Goal: Use online tool/utility: Utilize a website feature to perform a specific function

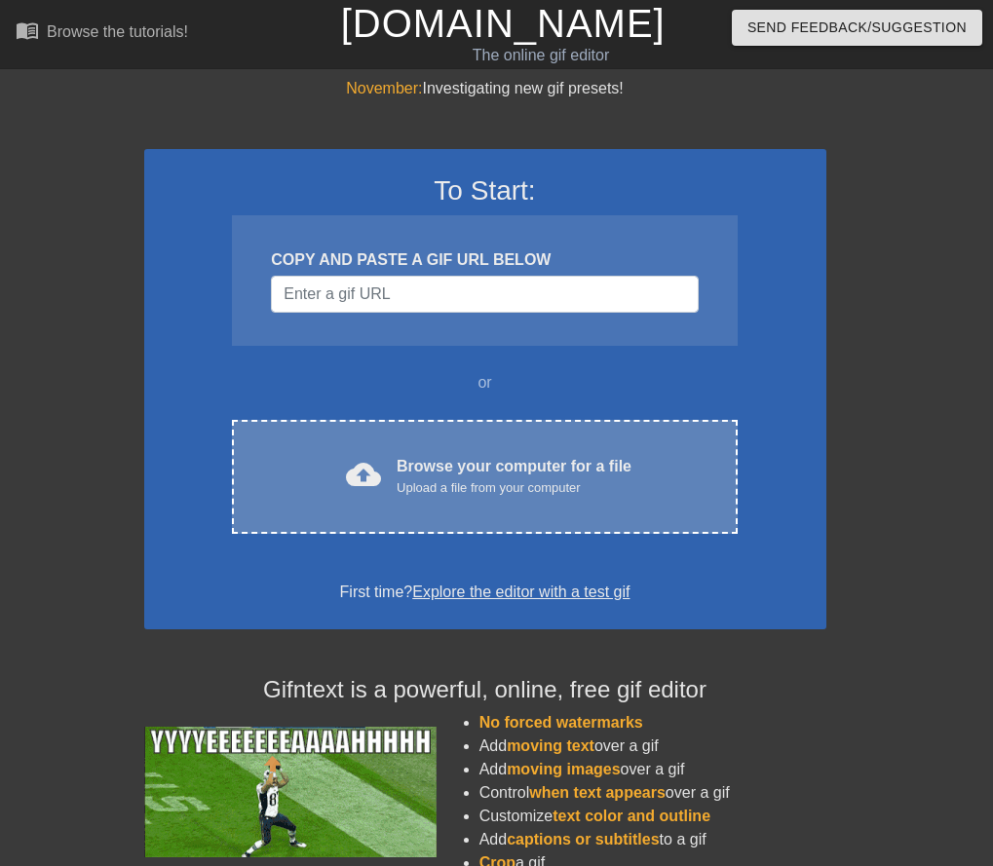
click at [569, 490] on div "Upload a file from your computer" at bounding box center [513, 487] width 235 height 19
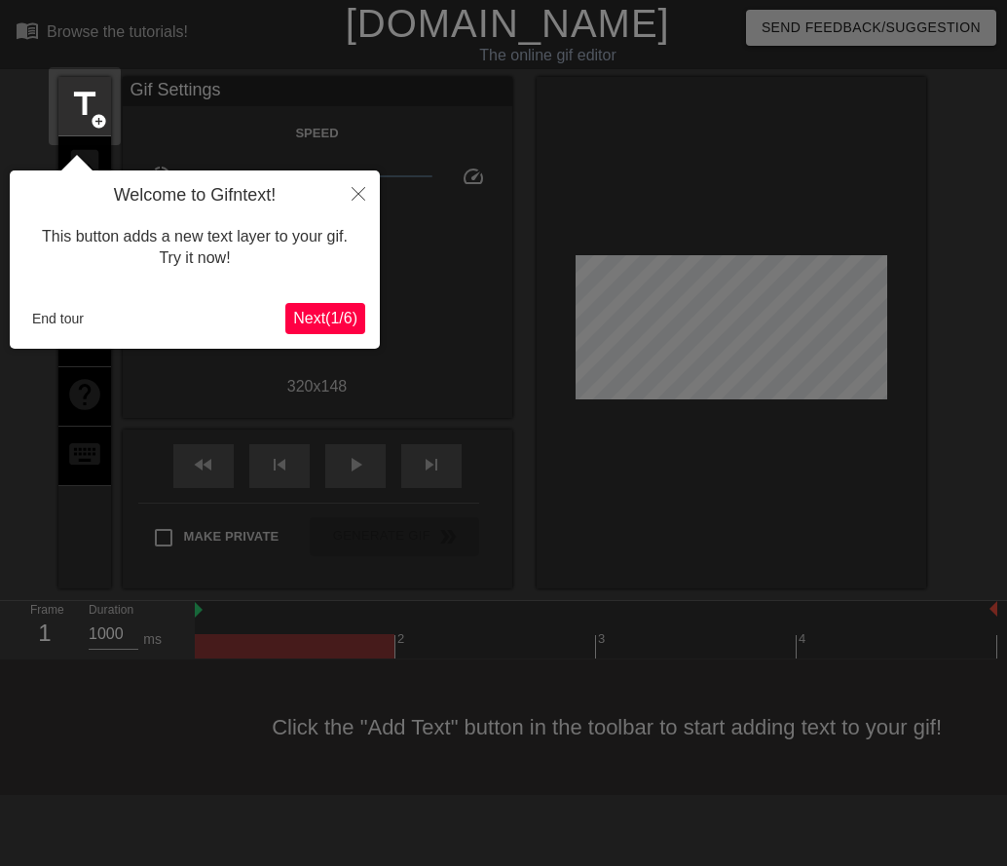
click at [297, 317] on span "Next ( 1 / 6 )" at bounding box center [325, 318] width 64 height 17
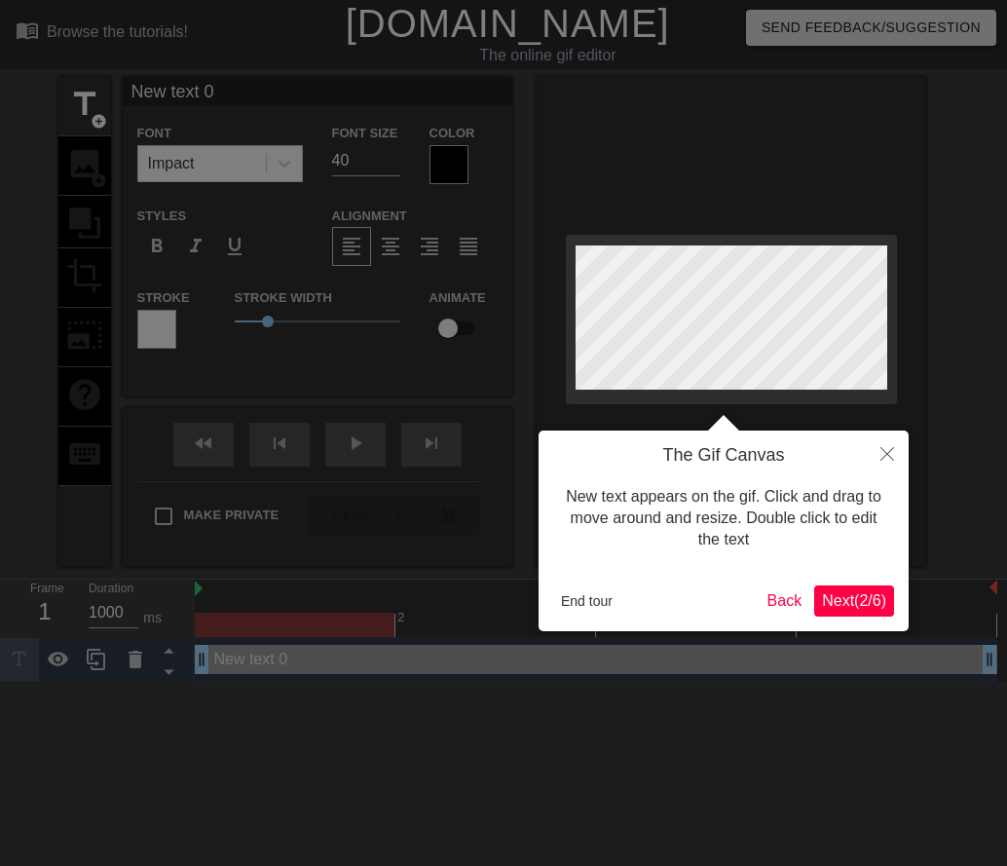
click at [625, 600] on div "End tour" at bounding box center [656, 600] width 207 height 29
click at [592, 600] on button "End tour" at bounding box center [586, 600] width 67 height 29
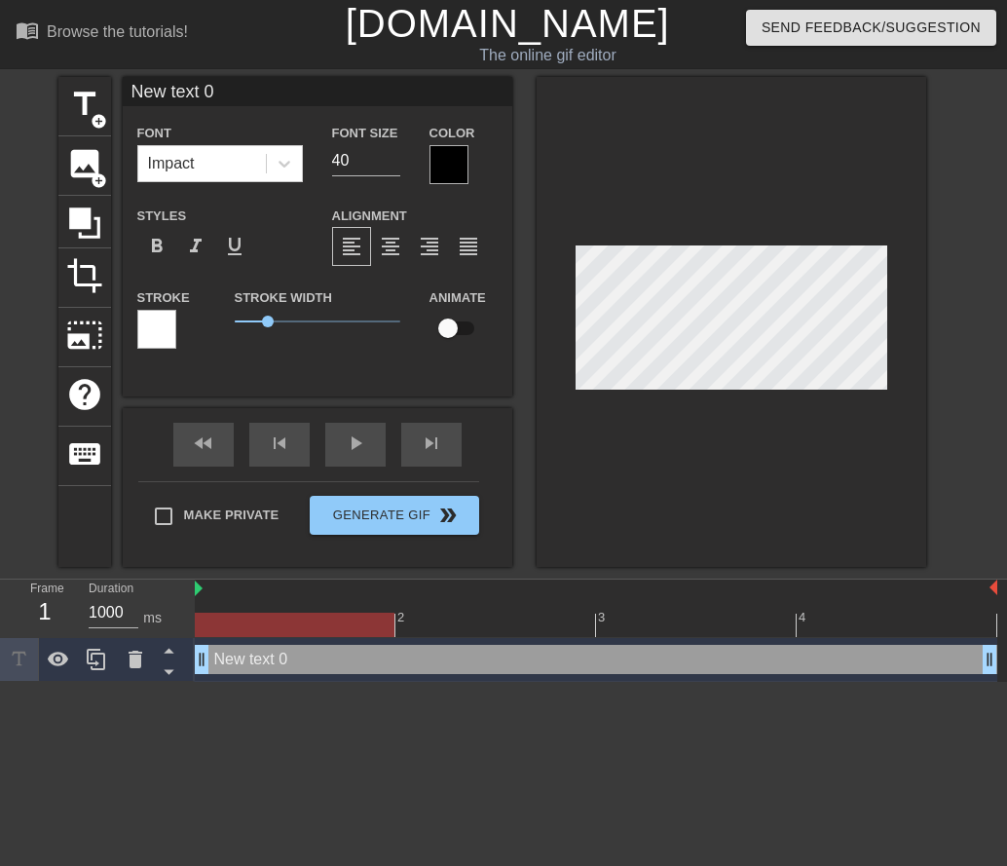
drag, startPoint x: 242, startPoint y: 94, endPoint x: -77, endPoint y: 70, distance: 319.4
click at [0, 70] on html "menu_book Browse the tutorials! [DOMAIN_NAME] The online gif editor Send Feedba…" at bounding box center [503, 341] width 1007 height 682
type input "Brightsigns"
drag, startPoint x: 368, startPoint y: 155, endPoint x: 164, endPoint y: 162, distance: 204.7
click at [164, 162] on div "Font Impact Font Size 40 Color" at bounding box center [318, 152] width 390 height 63
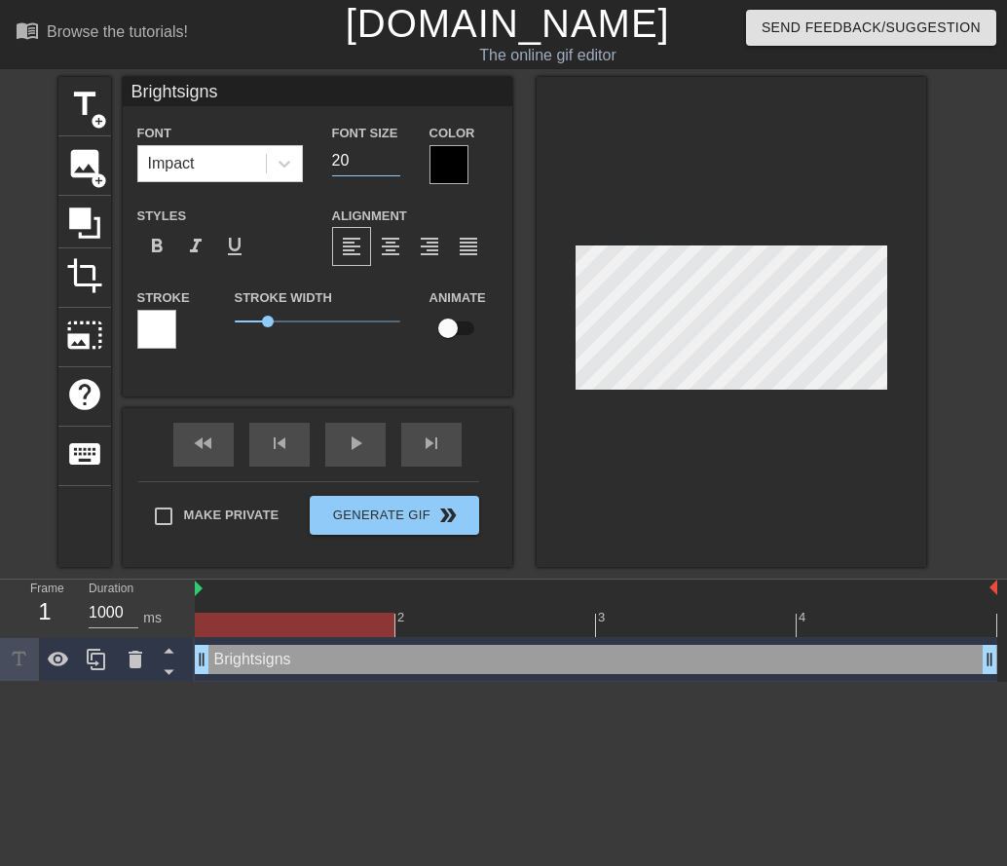
type input "20"
click at [354, 77] on input "Brightsigns" at bounding box center [318, 91] width 390 height 29
type input "Brightsigns, by month"
click at [889, 191] on div at bounding box center [732, 322] width 390 height 490
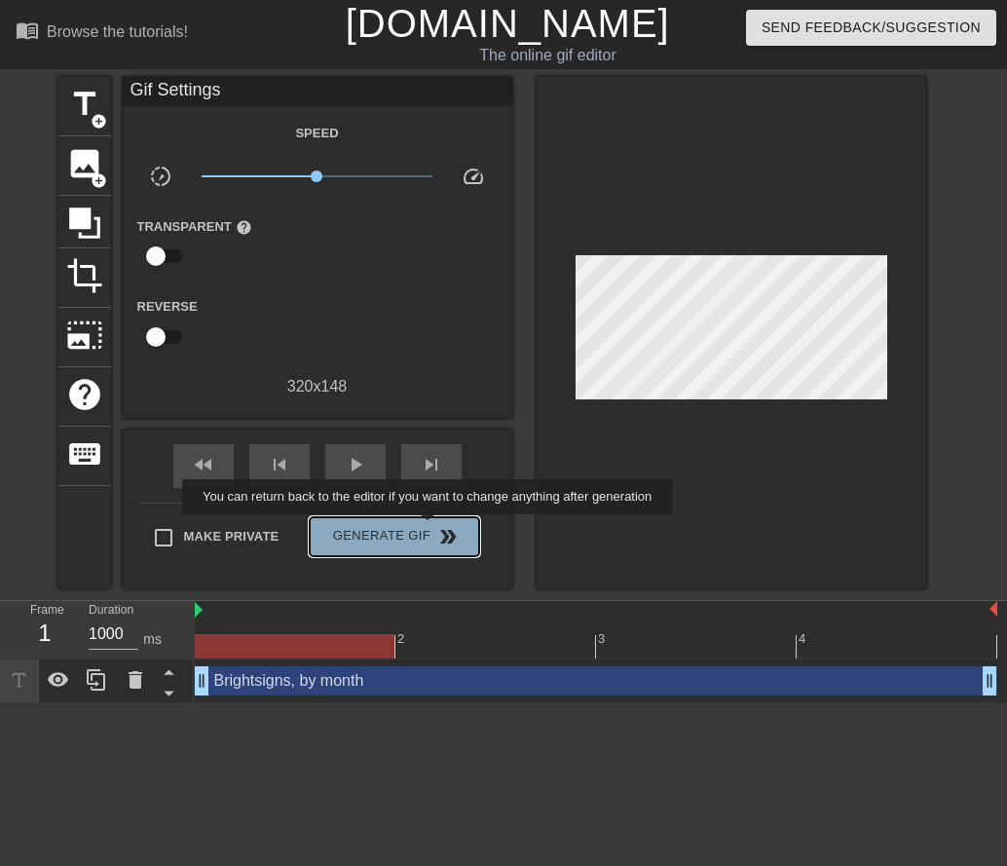
click at [436, 528] on span "double_arrow" at bounding box center [447, 536] width 23 height 23
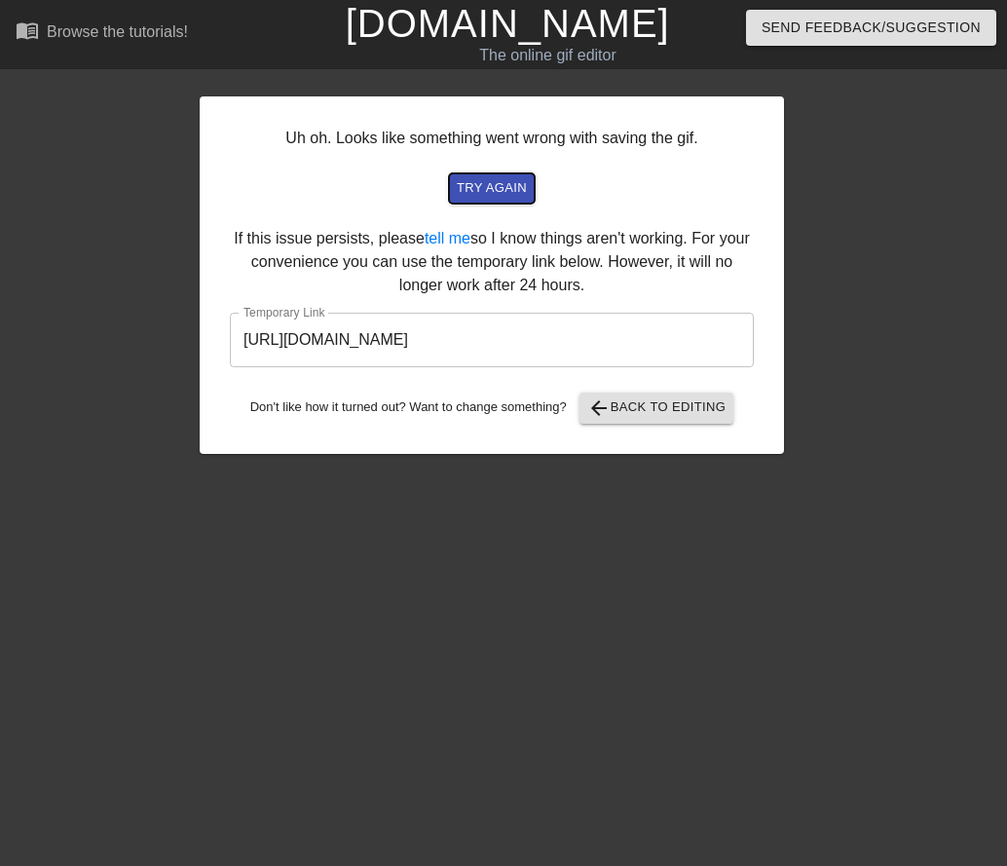
click at [469, 186] on span "try again" at bounding box center [492, 188] width 70 height 22
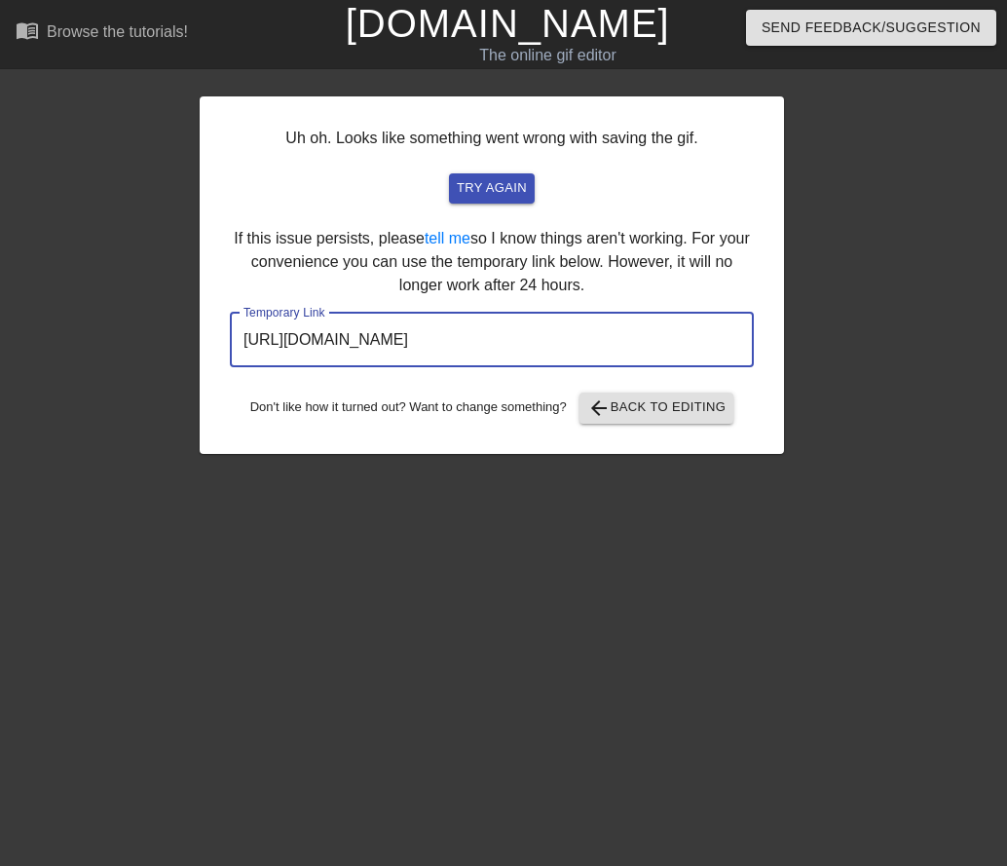
click at [637, 339] on input "[URL][DOMAIN_NAME]" at bounding box center [492, 340] width 524 height 55
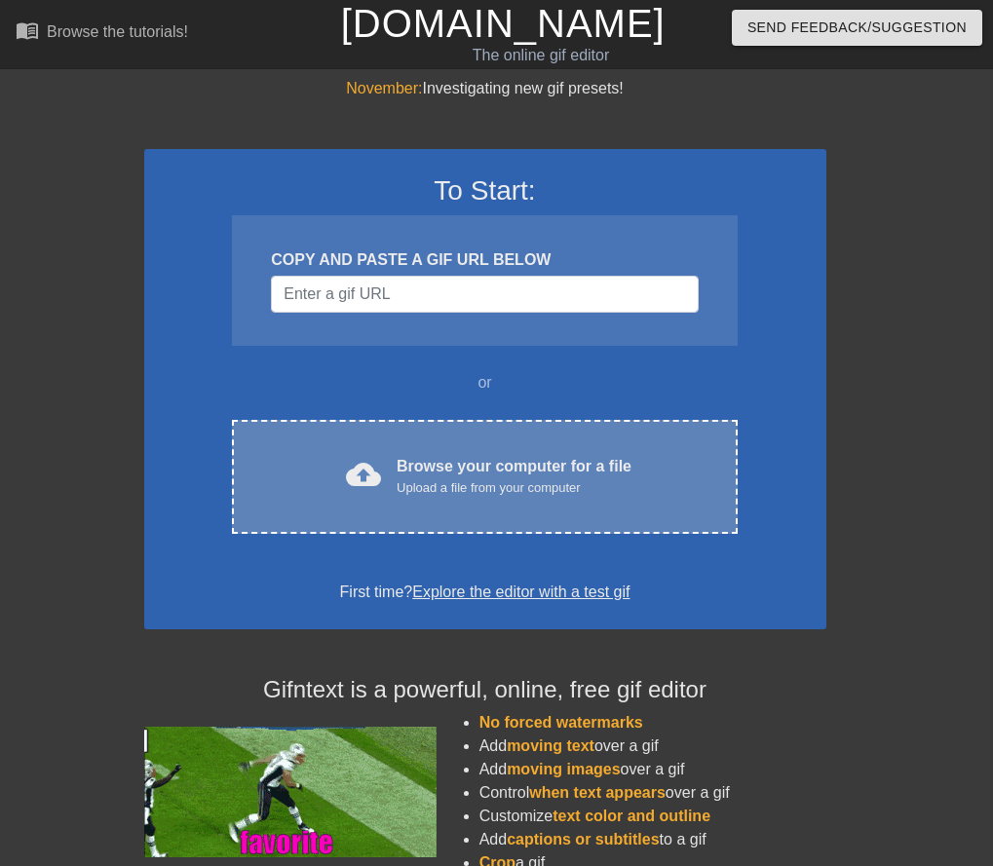
click at [381, 494] on div "cloud_upload" at bounding box center [359, 478] width 43 height 42
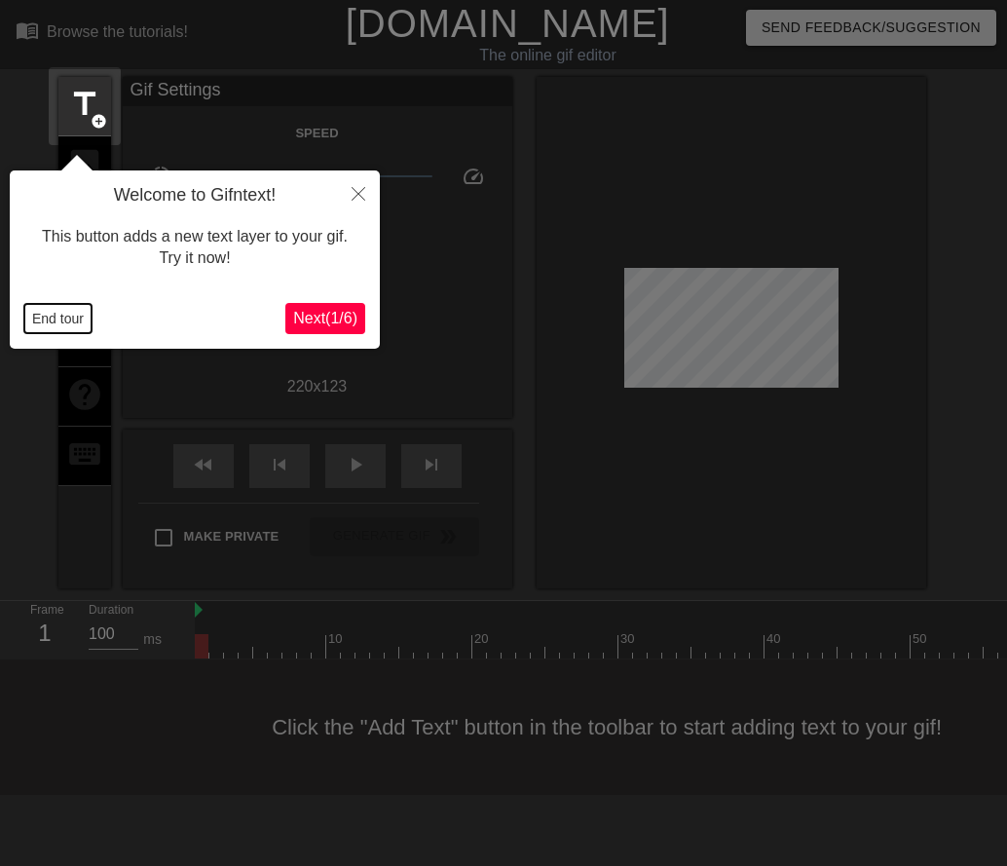
click at [46, 319] on button "End tour" at bounding box center [57, 318] width 67 height 29
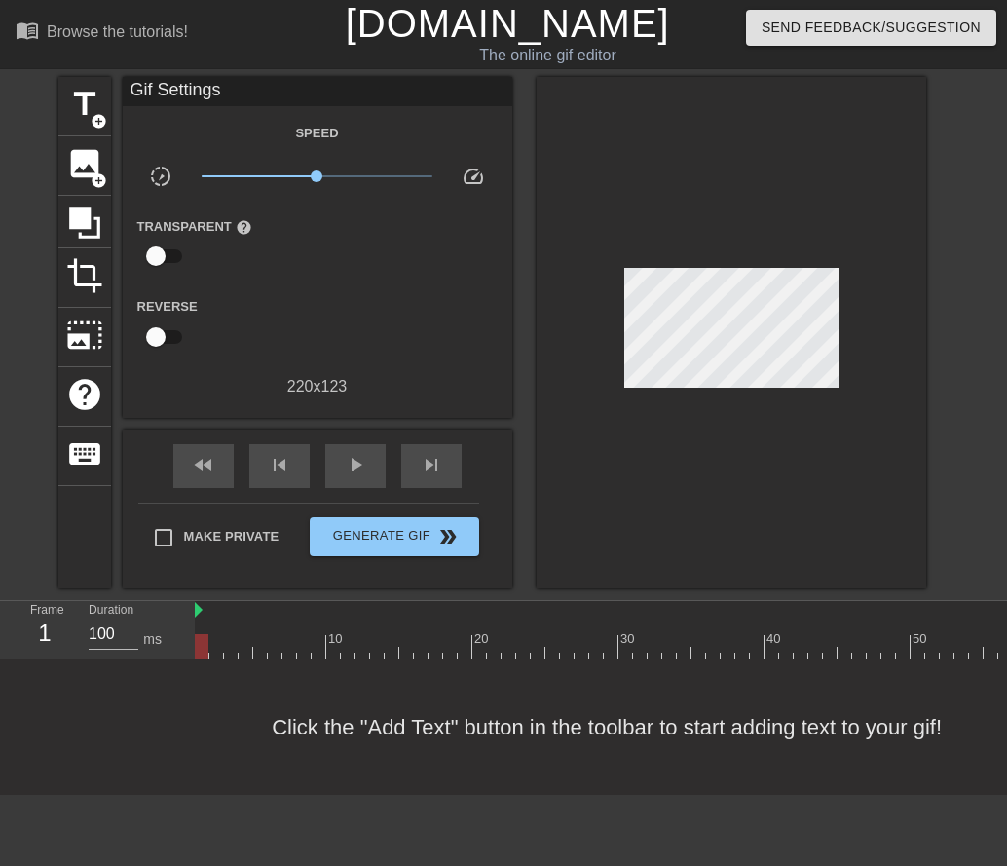
click at [748, 305] on div "title add_circle image add_circle crop photo_size_select_large help keyboard Gi…" at bounding box center [492, 332] width 868 height 511
click at [94, 95] on span "title" at bounding box center [84, 104] width 37 height 37
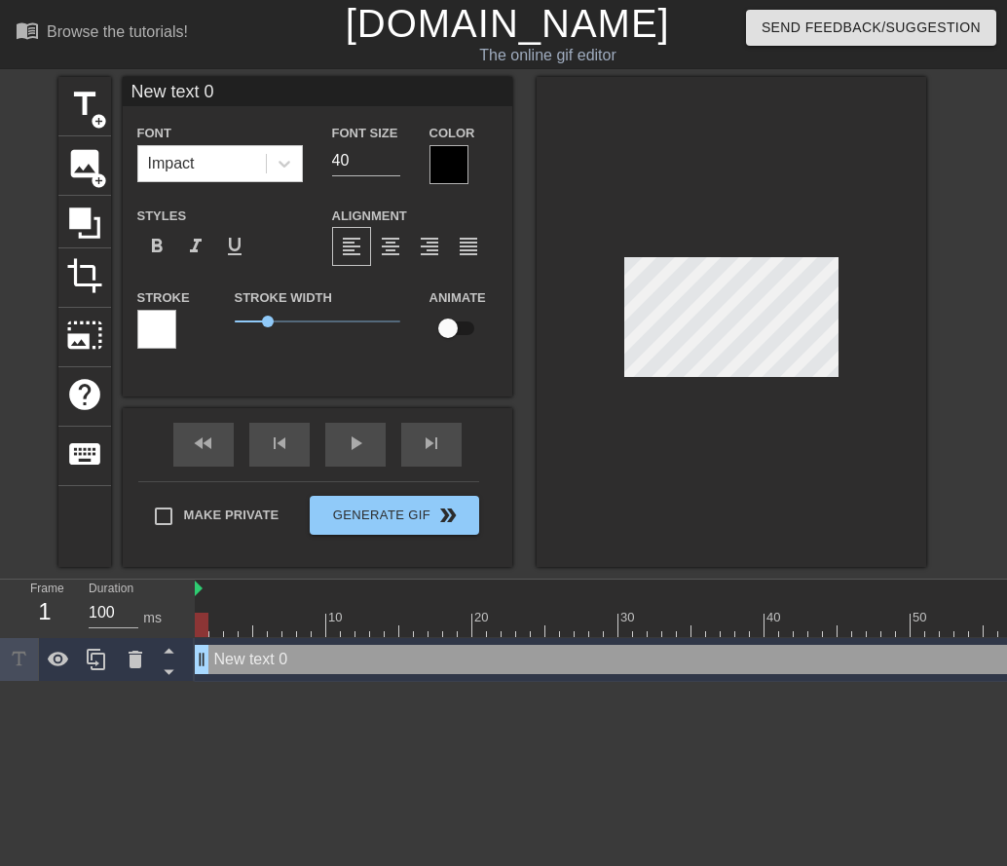
drag, startPoint x: 244, startPoint y: 84, endPoint x: -409, endPoint y: 69, distance: 653.8
click at [0, 69] on html "menu_book Browse the tutorials! Gifntext.com The online gif editor Send Feedbac…" at bounding box center [503, 341] width 1007 height 682
type input "the brightsigns"
drag, startPoint x: 358, startPoint y: 157, endPoint x: 80, endPoint y: 153, distance: 278.6
click at [80, 153] on div "title add_circle image add_circle crop photo_size_select_large help keyboard th…" at bounding box center [492, 322] width 868 height 490
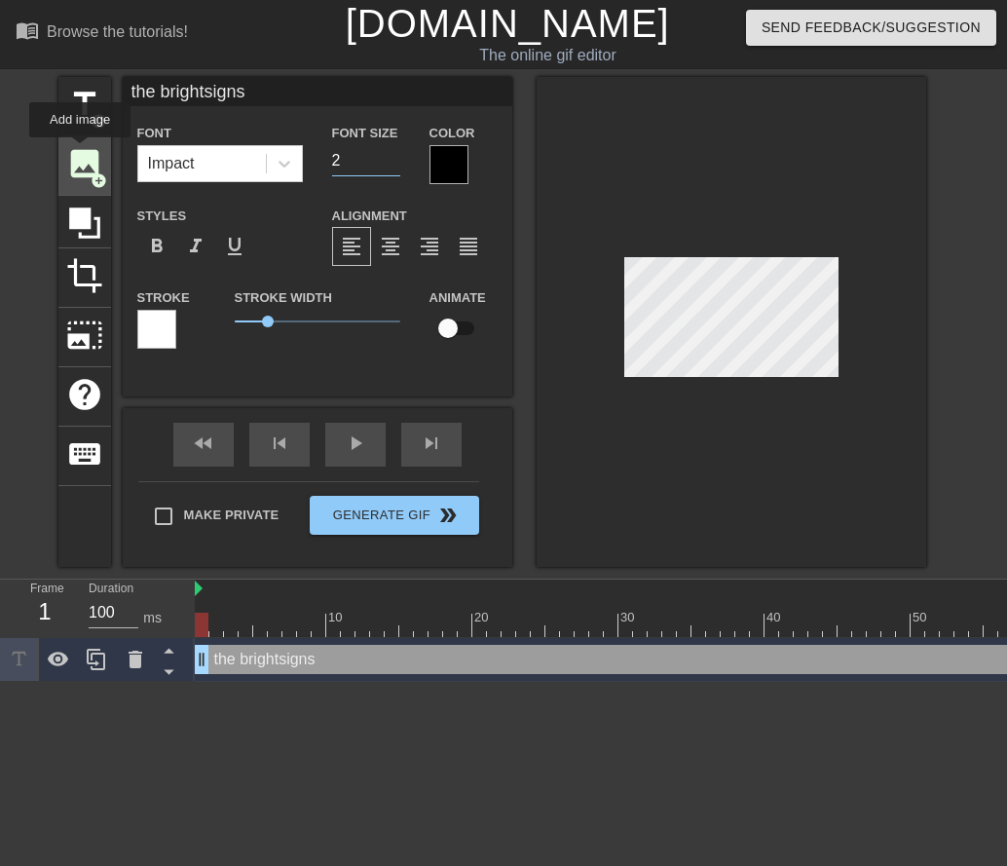
type input "20"
click at [307, 87] on input "the brightsigns" at bounding box center [318, 91] width 390 height 29
click at [388, 94] on input "the brightsigns move" at bounding box center [318, 91] width 390 height 29
type input "the brightsigns move south"
drag, startPoint x: 370, startPoint y: 166, endPoint x: 279, endPoint y: 165, distance: 91.6
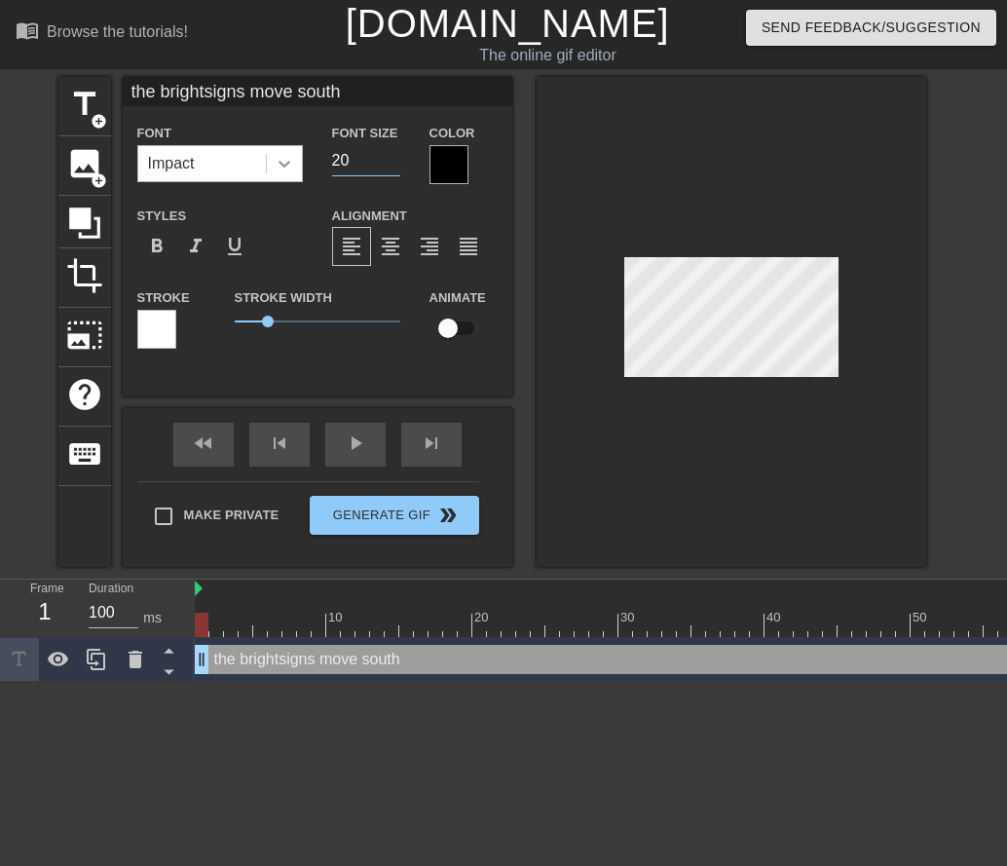
click at [279, 165] on div "Font Impact Font Size 20 Color" at bounding box center [318, 152] width 390 height 63
type input "18"
click at [91, 98] on span "title" at bounding box center [84, 104] width 37 height 37
type input "New text 1"
type input "40"
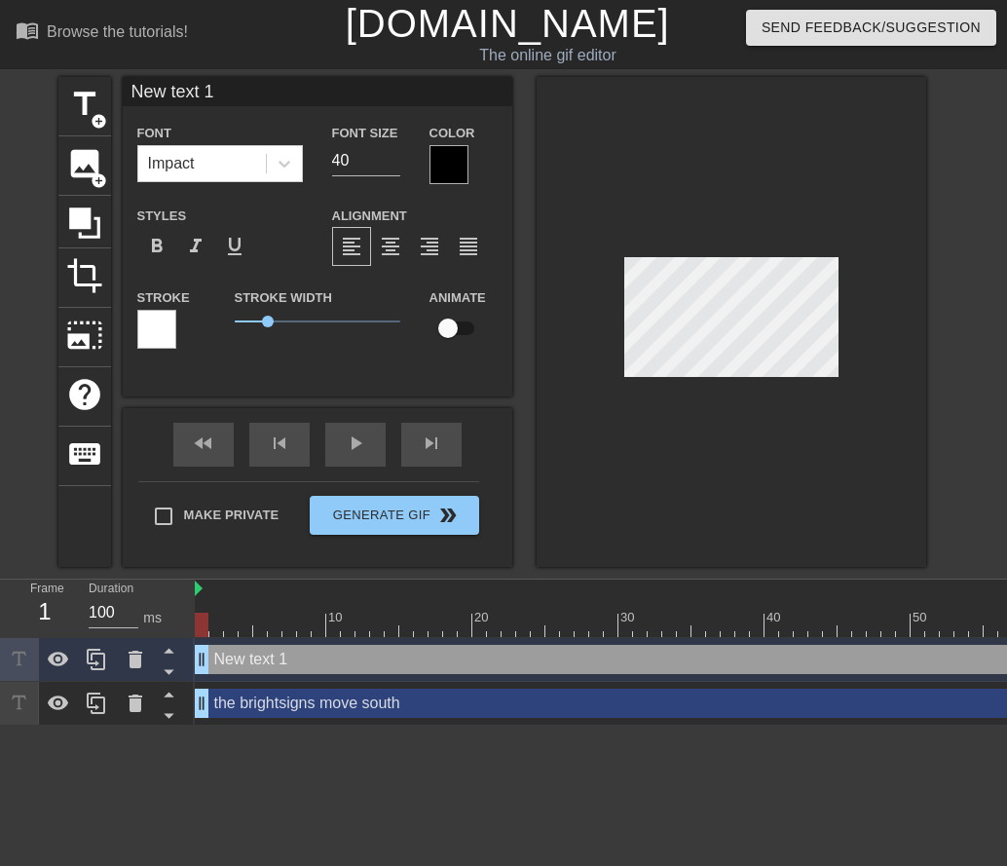
drag, startPoint x: 235, startPoint y: 98, endPoint x: -184, endPoint y: 100, distance: 418.9
click at [0, 100] on html "menu_book Browse the tutorials! Gifntext.com The online gif editor Send Feedbac…" at bounding box center [503, 363] width 1007 height 726
type input "to avaoid the brutal winter"
drag, startPoint x: 373, startPoint y: 160, endPoint x: 87, endPoint y: 163, distance: 286.4
click at [87, 163] on div "title add_circle image add_circle crop photo_size_select_large help keyboard to…" at bounding box center [492, 322] width 868 height 490
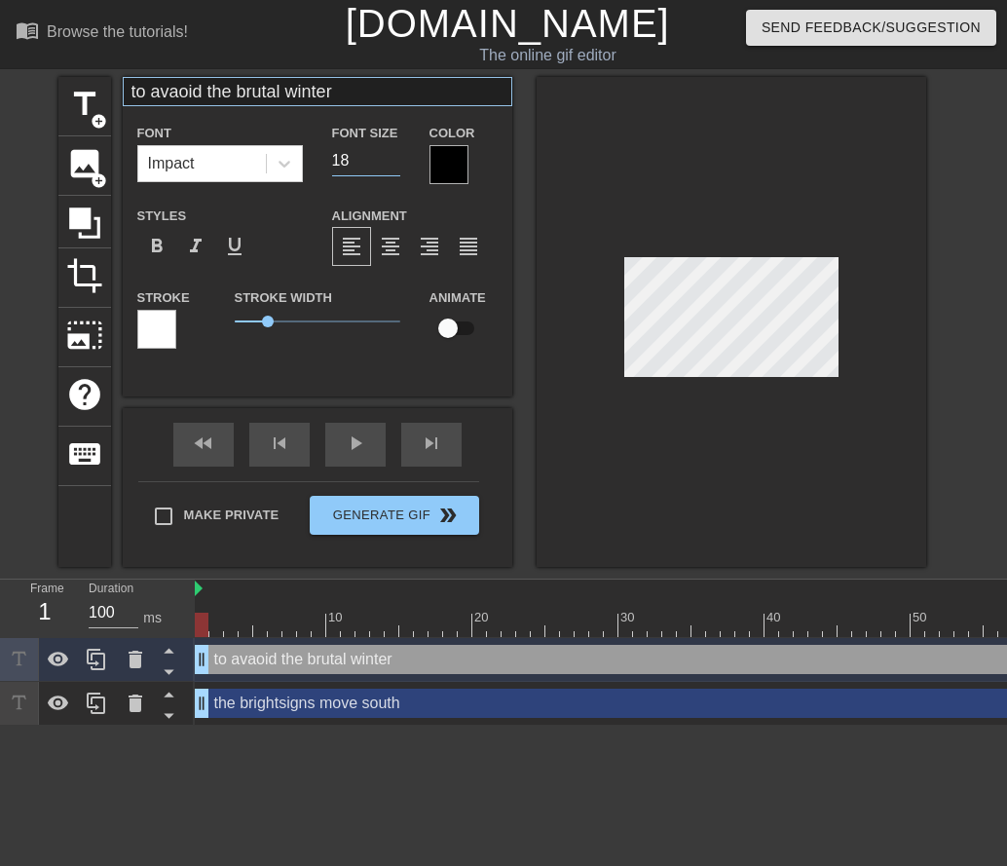
type input "18"
click at [181, 90] on input "to avaoid the brutal winter" at bounding box center [318, 91] width 390 height 29
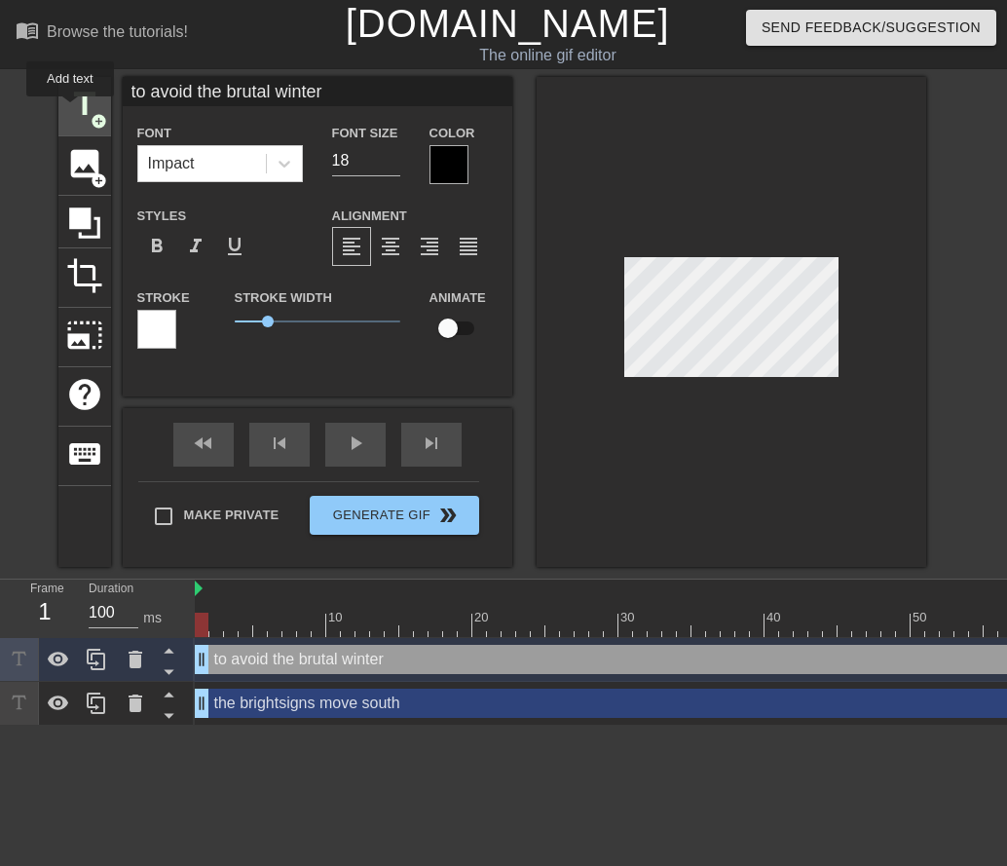
click at [70, 110] on span "title" at bounding box center [84, 104] width 37 height 37
type input "New text 2"
type input "40"
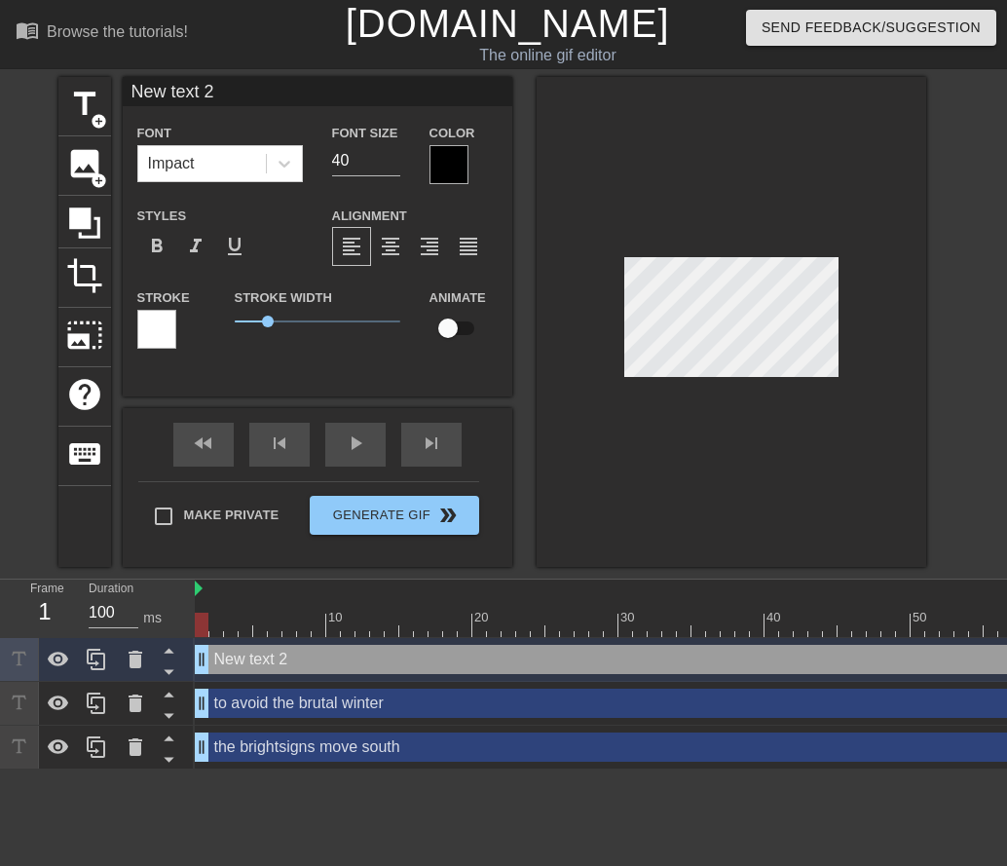
drag, startPoint x: 232, startPoint y: 89, endPoint x: -316, endPoint y: 72, distance: 547.7
click at [0, 72] on html "menu_book Browse the tutorials! Gifntext.com The online gif editor Send Feedbac…" at bounding box center [503, 385] width 1007 height 770
type input "every year"
drag, startPoint x: 354, startPoint y: 162, endPoint x: 90, endPoint y: 132, distance: 265.6
click at [90, 132] on div "title add_circle image add_circle crop photo_size_select_large help keyboard ev…" at bounding box center [492, 322] width 868 height 490
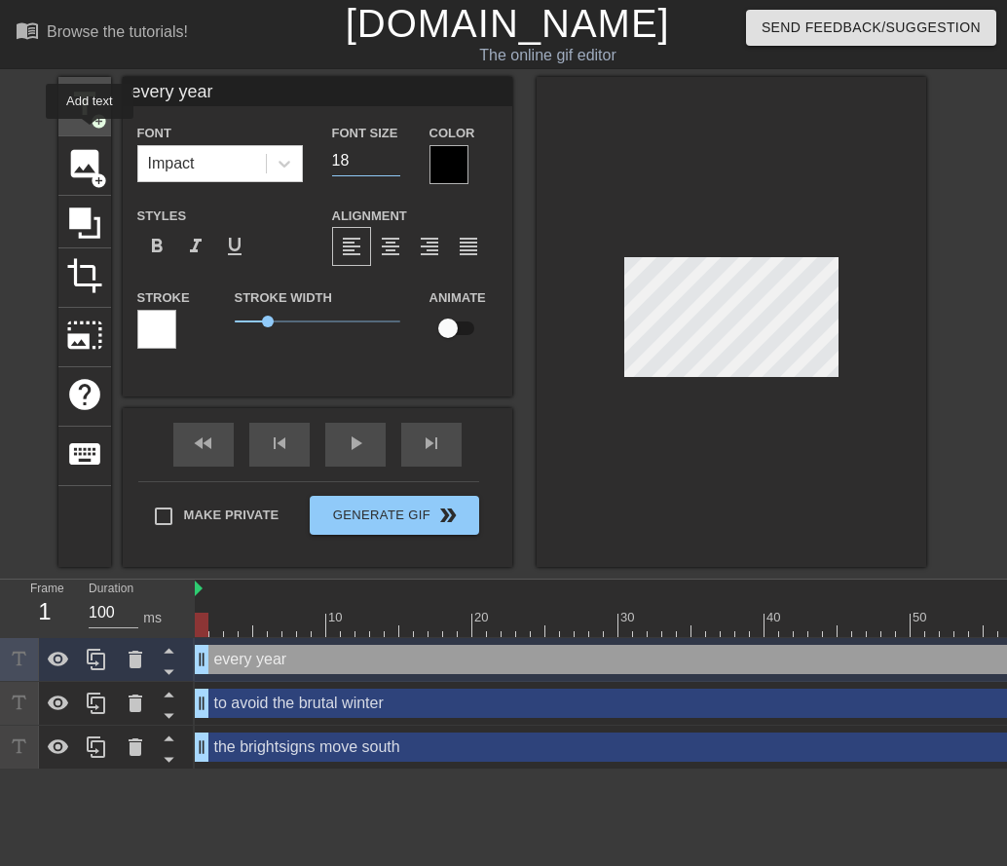
type input "18"
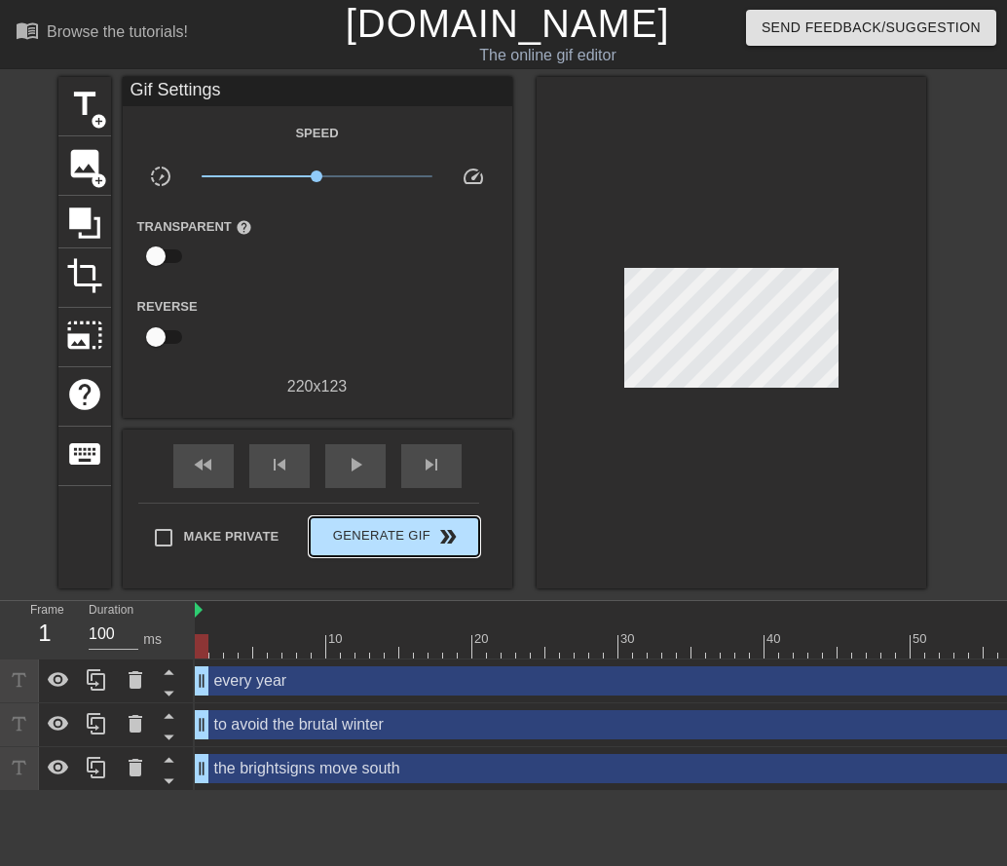
click at [354, 511] on div "Make Private Generate Gif double_arrow" at bounding box center [308, 541] width 341 height 77
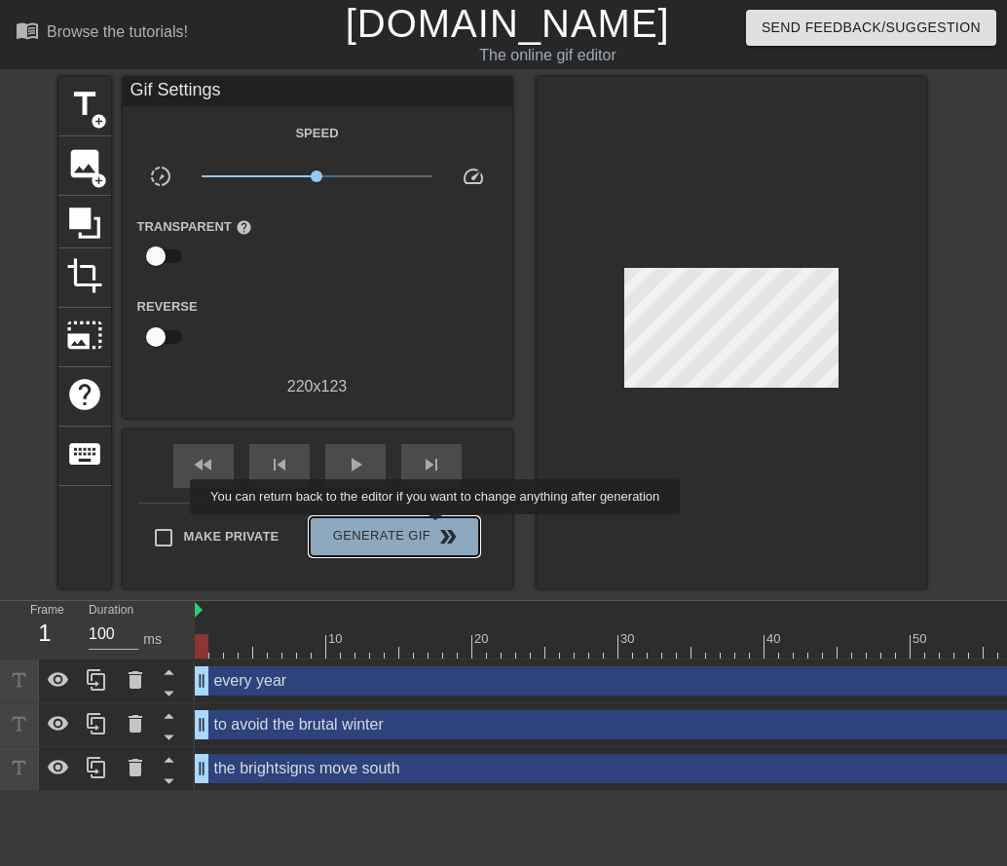
click at [437, 528] on span "double_arrow" at bounding box center [447, 536] width 23 height 23
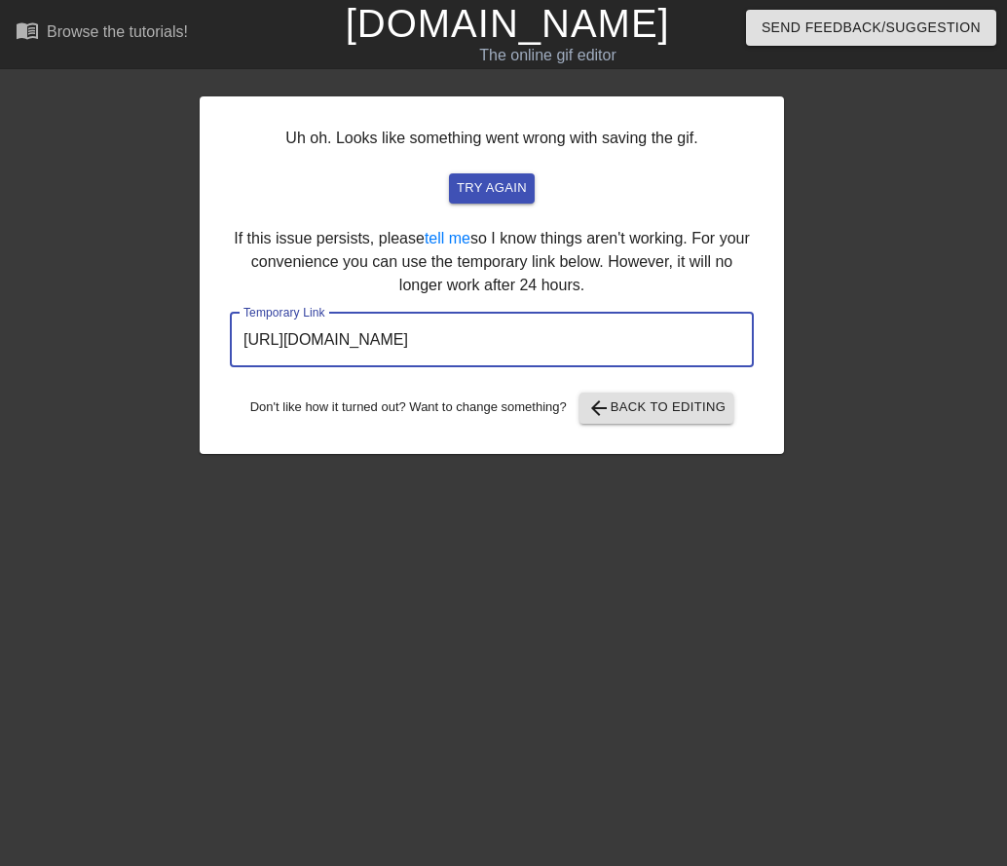
drag, startPoint x: 691, startPoint y: 334, endPoint x: -57, endPoint y: 338, distance: 748.1
click at [0, 338] on html "menu_book Browse the tutorials! Gifntext.com The online gif editor Send Feedbac…" at bounding box center [503, 231] width 1007 height 463
click at [658, 411] on span "arrow_back Back to Editing" at bounding box center [656, 407] width 139 height 23
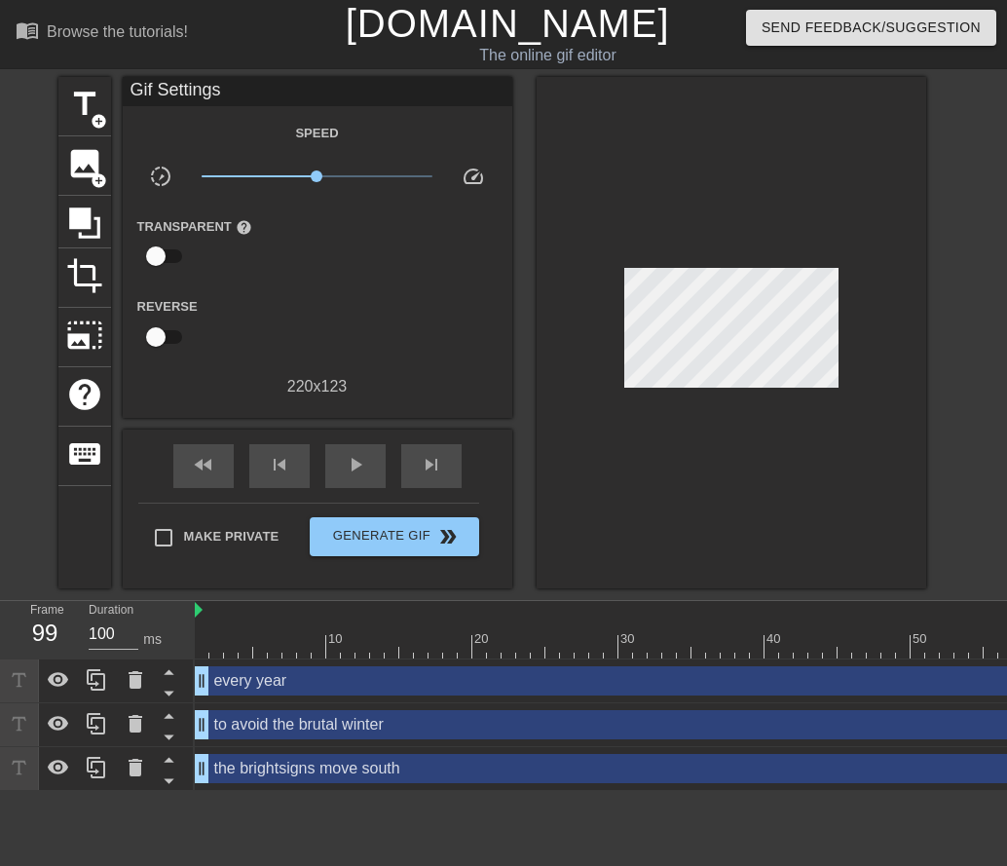
scroll to position [0, 639]
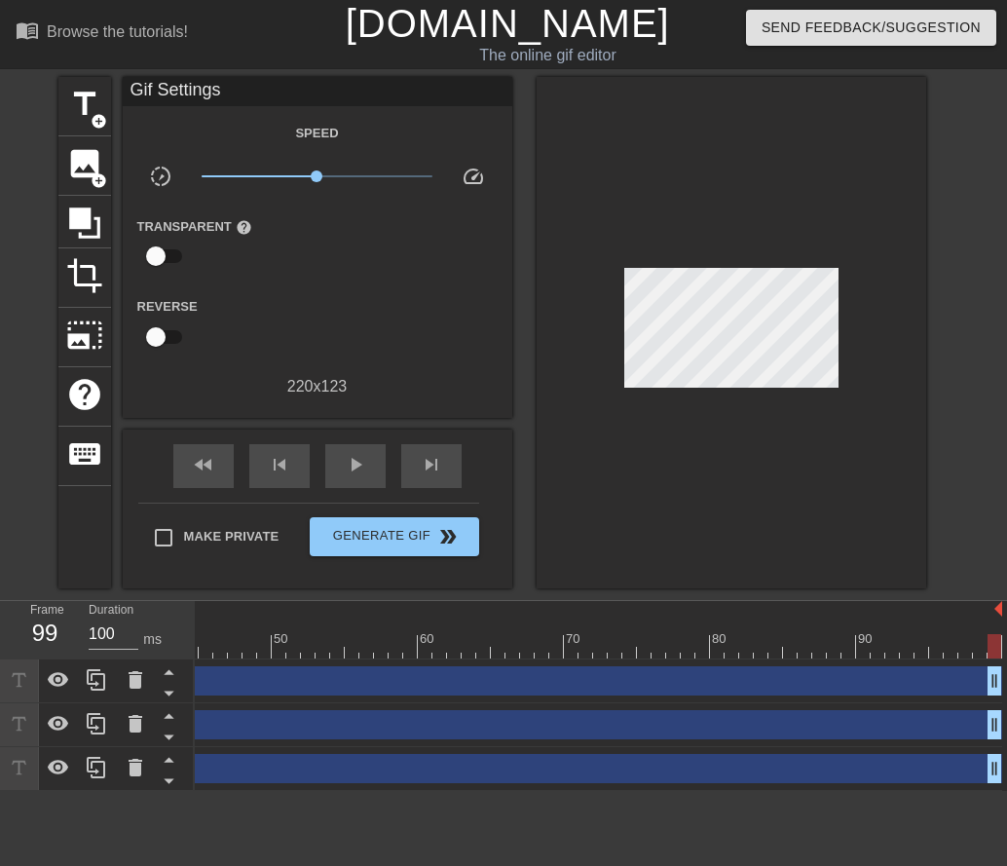
drag, startPoint x: 1002, startPoint y: 651, endPoint x: 980, endPoint y: 650, distance: 22.4
click at [977, 652] on div "10 20 30 40 50 60 70 80 90 every year drag_handle drag_handle to avoid the brut…" at bounding box center [601, 696] width 812 height 190
drag, startPoint x: 998, startPoint y: 612, endPoint x: 899, endPoint y: 606, distance: 99.5
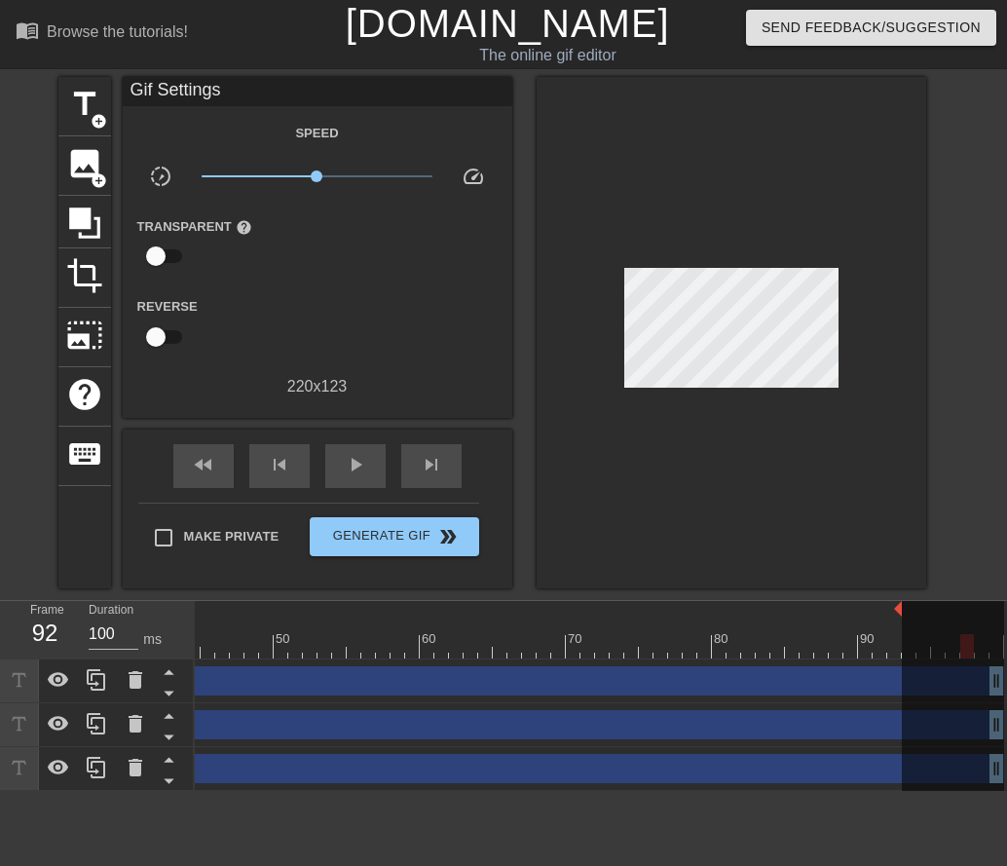
drag, startPoint x: 993, startPoint y: 639, endPoint x: 967, endPoint y: 645, distance: 26.0
click at [967, 645] on div "10 20 30 40 50 60 70 80 90" at bounding box center [281, 629] width 1446 height 57
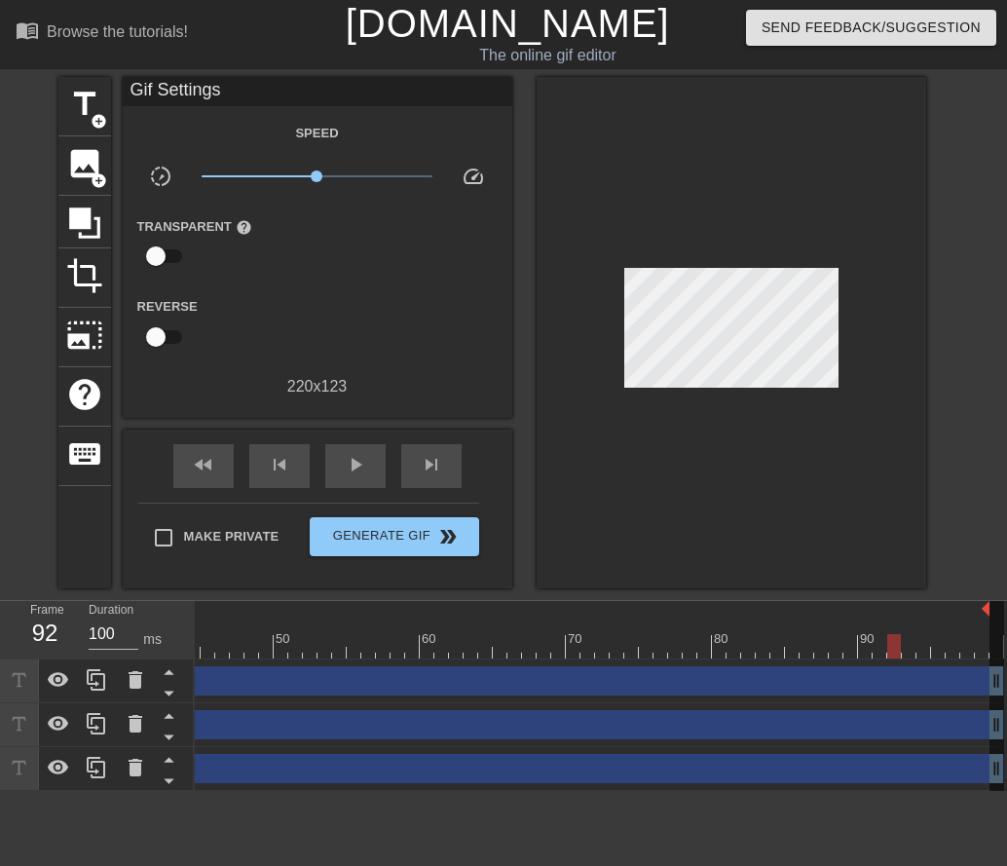
drag, startPoint x: 898, startPoint y: 610, endPoint x: 979, endPoint y: 609, distance: 80.9
drag, startPoint x: 894, startPoint y: 642, endPoint x: 979, endPoint y: 647, distance: 84.9
click at [979, 647] on div at bounding box center [982, 646] width 14 height 24
drag, startPoint x: 979, startPoint y: 647, endPoint x: 960, endPoint y: 652, distance: 19.1
click at [960, 652] on div at bounding box center [967, 646] width 14 height 24
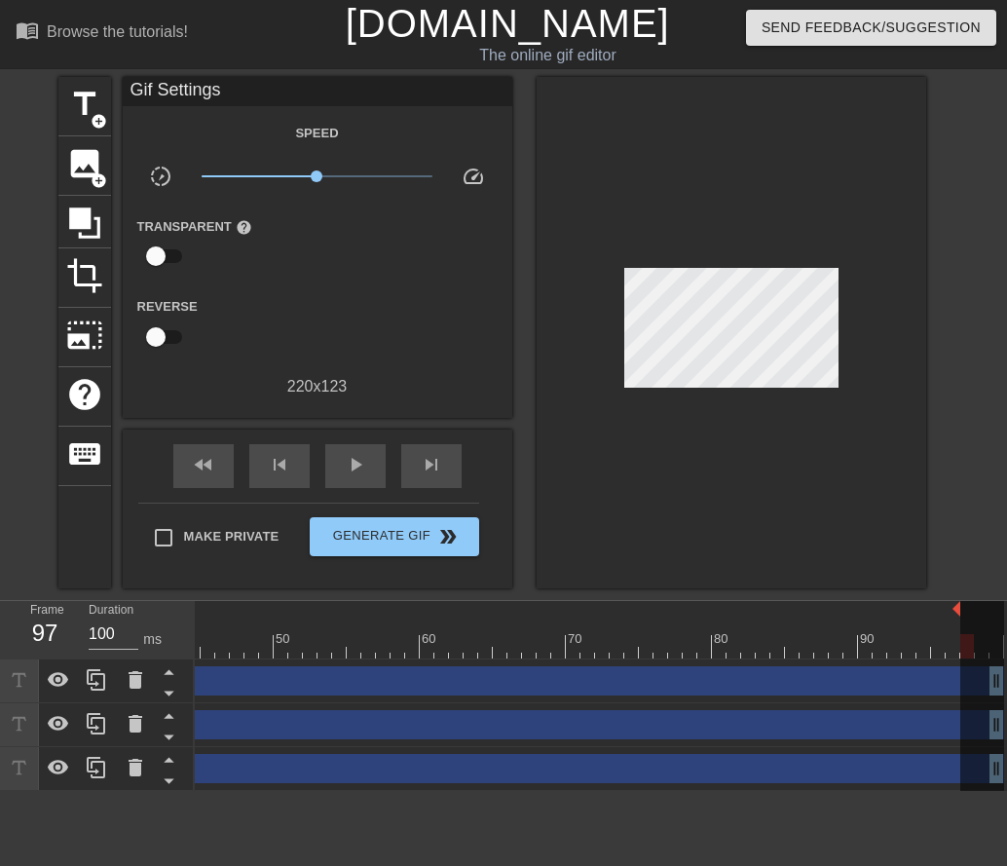
drag, startPoint x: 985, startPoint y: 605, endPoint x: 959, endPoint y: 610, distance: 25.8
drag, startPoint x: 958, startPoint y: 603, endPoint x: 971, endPoint y: 615, distance: 17.2
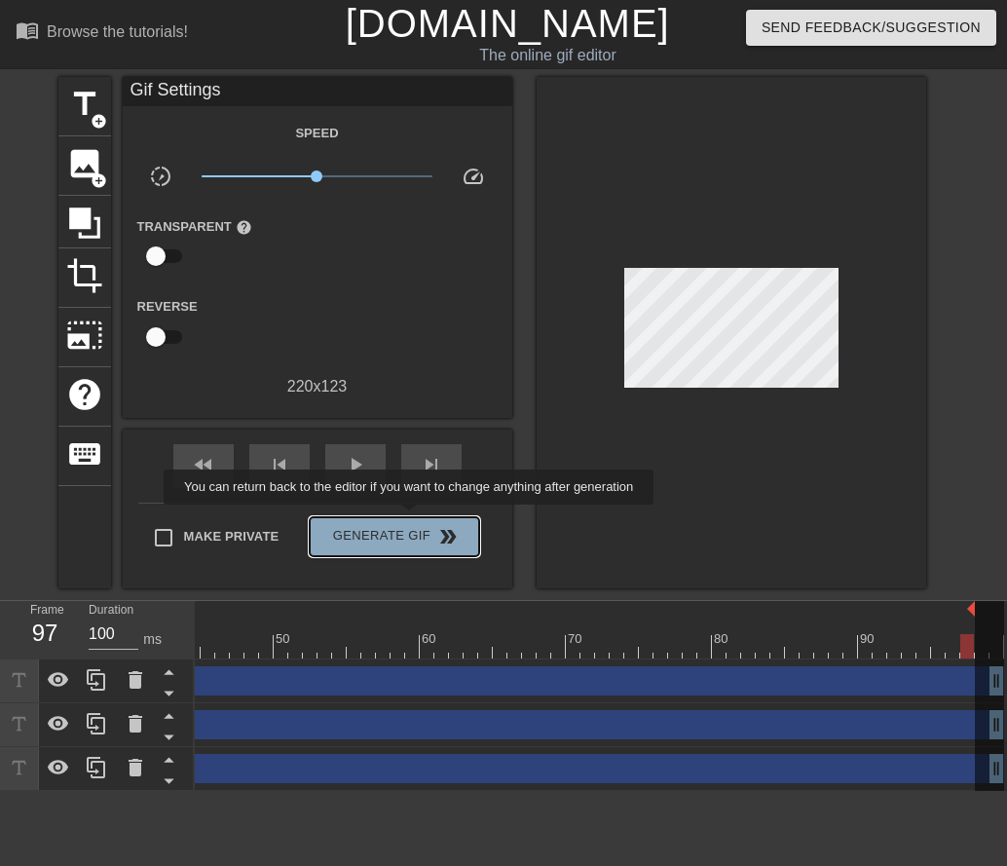
click at [411, 518] on button "Generate Gif double_arrow" at bounding box center [394, 536] width 169 height 39
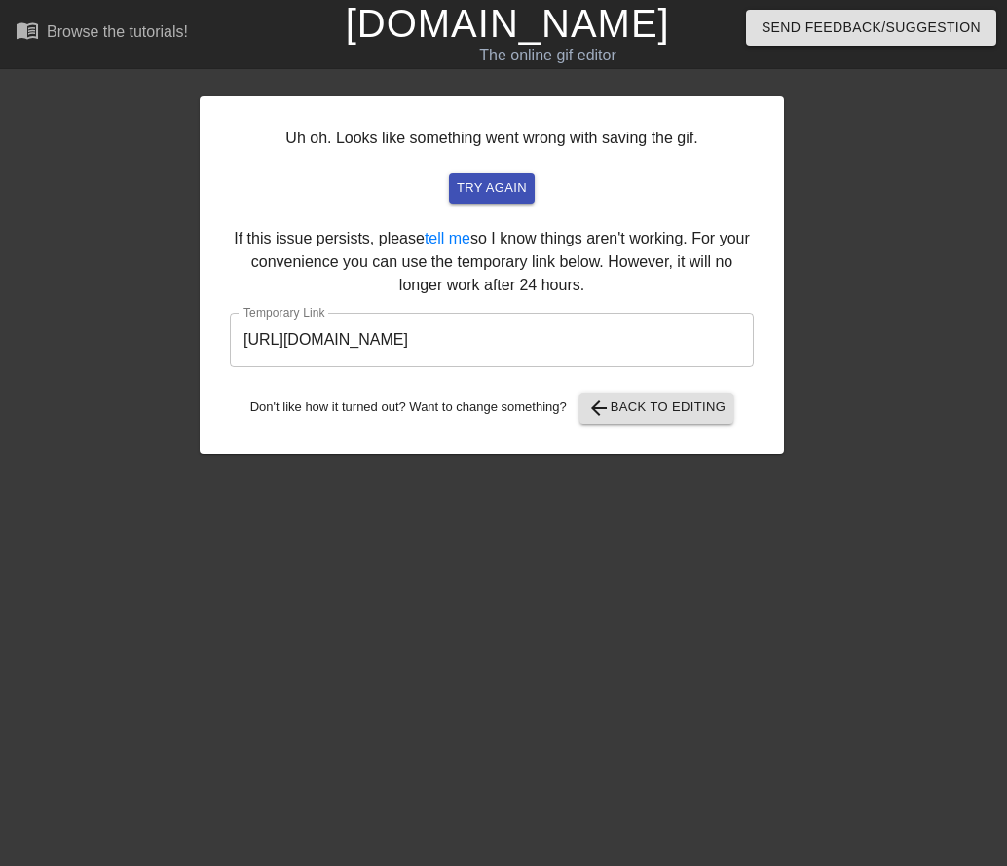
click at [619, 353] on input "https://www.gifntext.com/temp_generations/bo1W6d46.gif" at bounding box center [492, 340] width 524 height 55
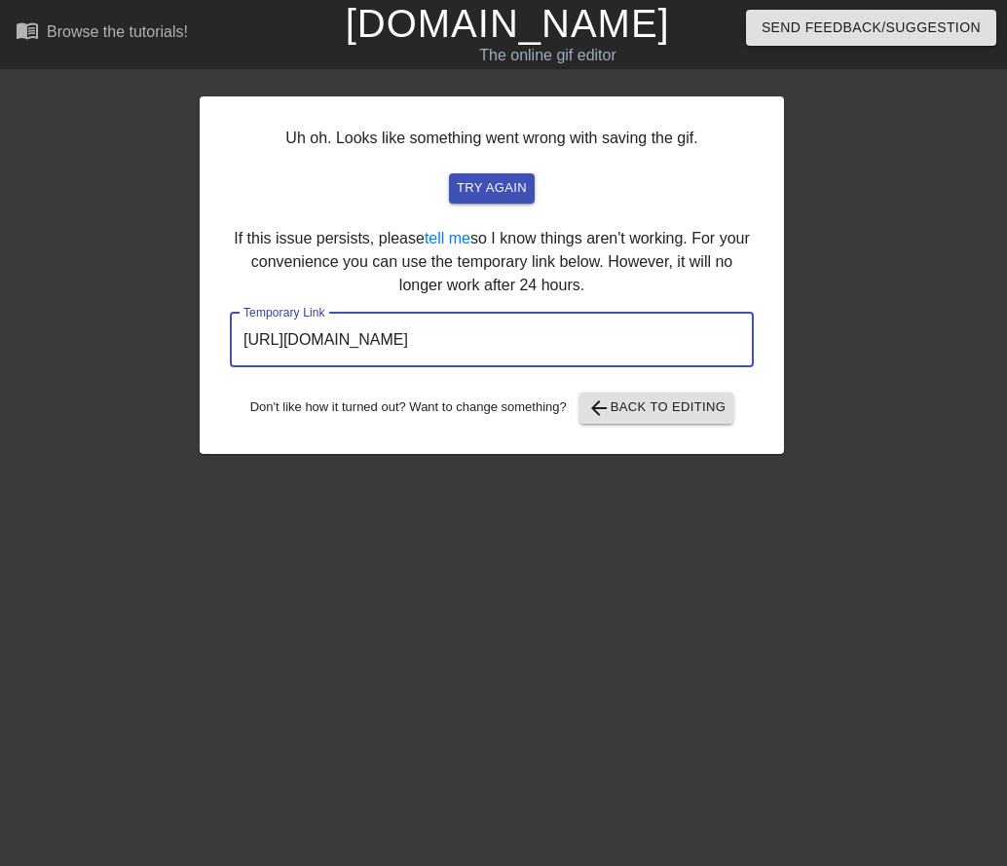
click at [619, 353] on input "https://www.gifntext.com/temp_generations/bo1W6d46.gif" at bounding box center [492, 340] width 524 height 55
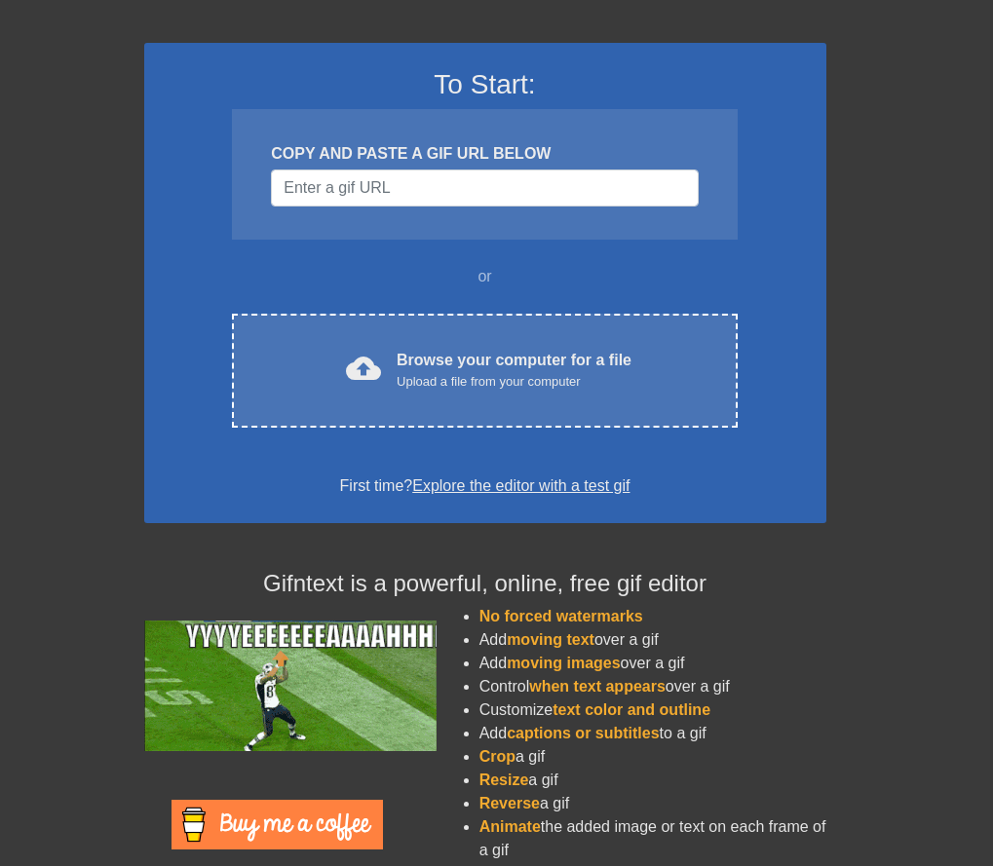
scroll to position [173, 0]
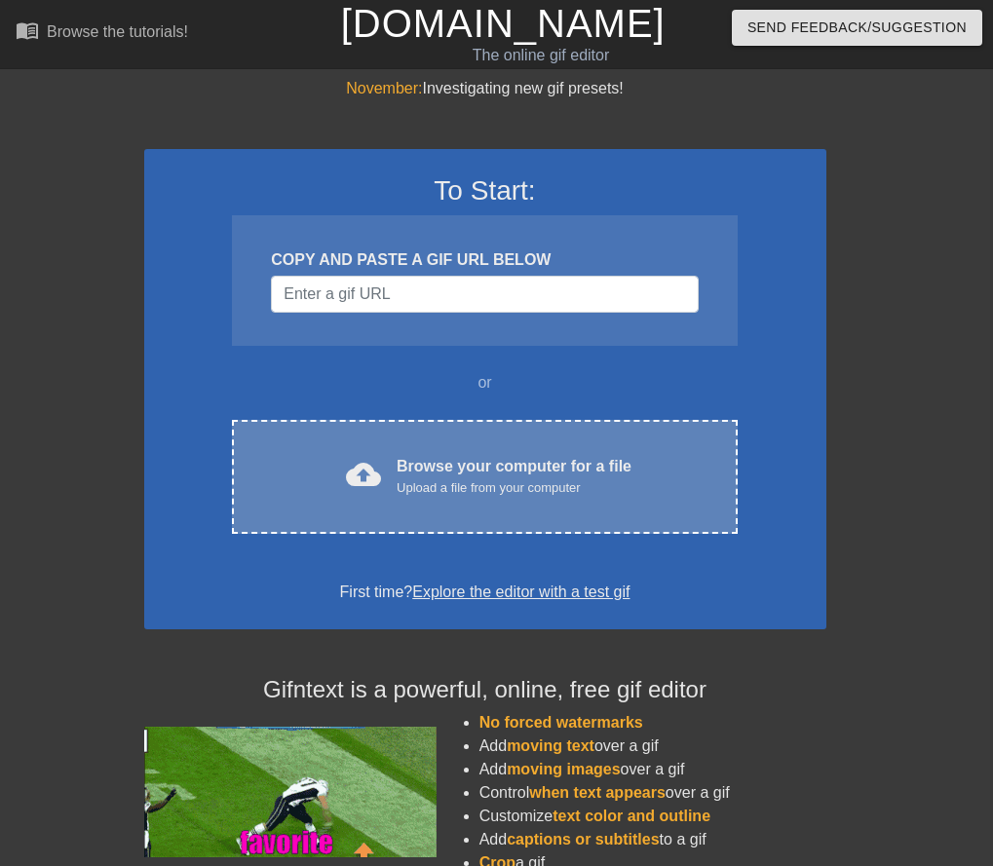
click at [551, 503] on div "cloud_upload Browse your computer for a file Upload a file from your computer C…" at bounding box center [484, 477] width 505 height 114
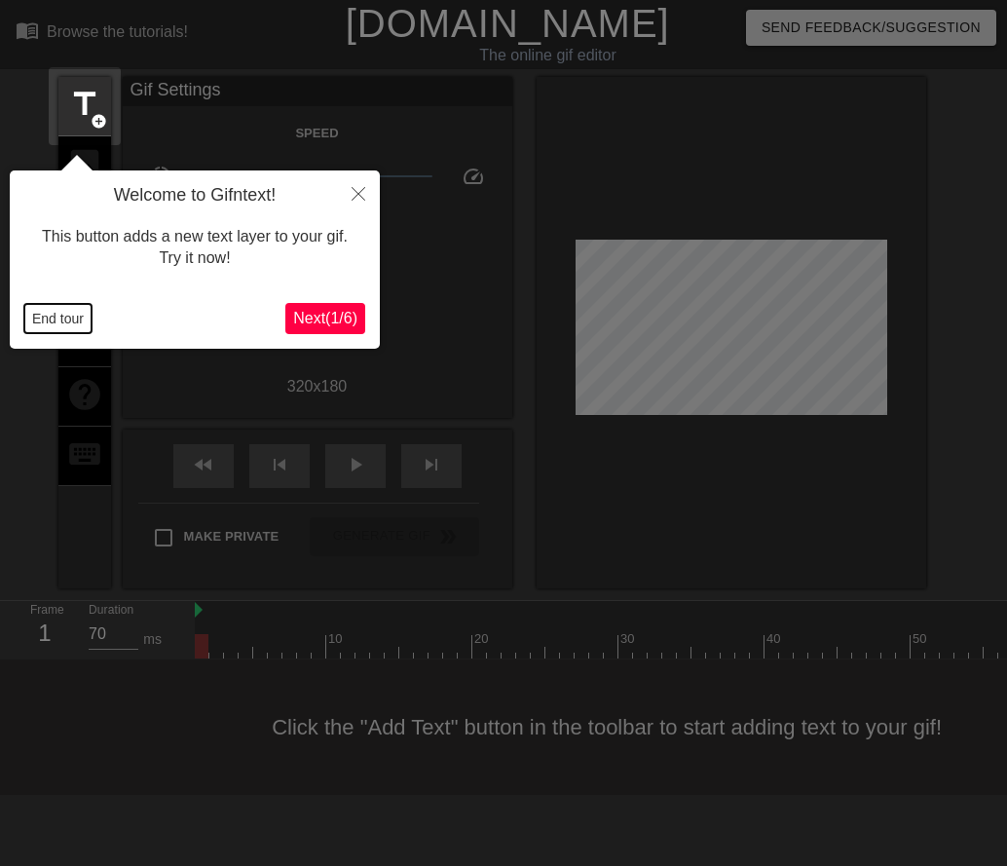
click at [83, 320] on button "End tour" at bounding box center [57, 318] width 67 height 29
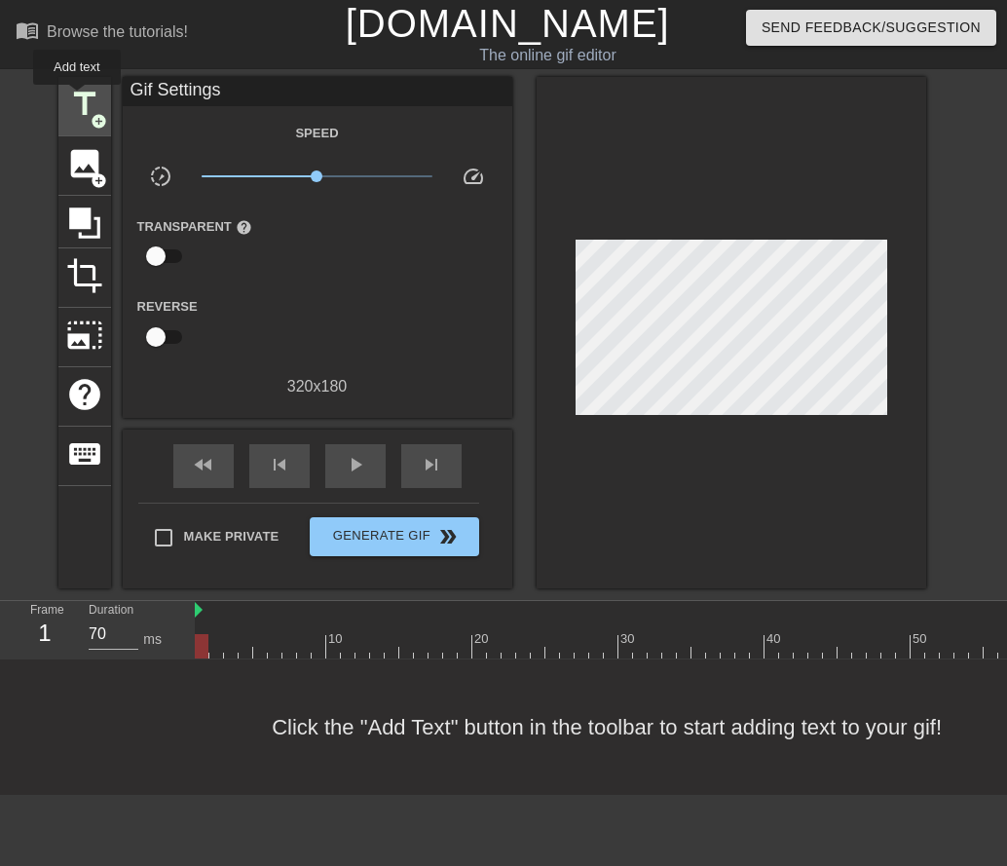
click at [77, 98] on span "title" at bounding box center [84, 104] width 37 height 37
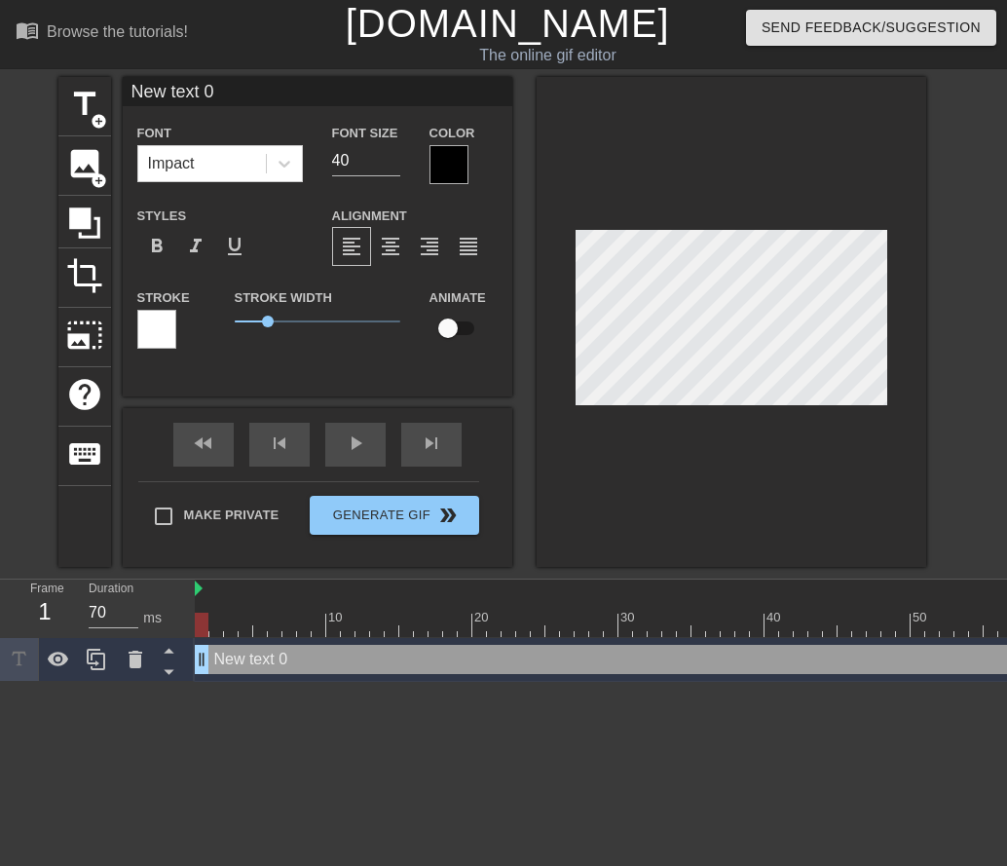
drag, startPoint x: 266, startPoint y: 79, endPoint x: -248, endPoint y: 20, distance: 517.6
click at [0, 20] on html "menu_book Browse the tutorials! Gifntext.com The online gif editor Send Feedbac…" at bounding box center [503, 341] width 1007 height 682
type input "brightsigns"
drag, startPoint x: 380, startPoint y: 152, endPoint x: 228, endPoint y: 145, distance: 152.1
click at [228, 145] on div "Font Impact Font Size 40 Color" at bounding box center [318, 152] width 390 height 63
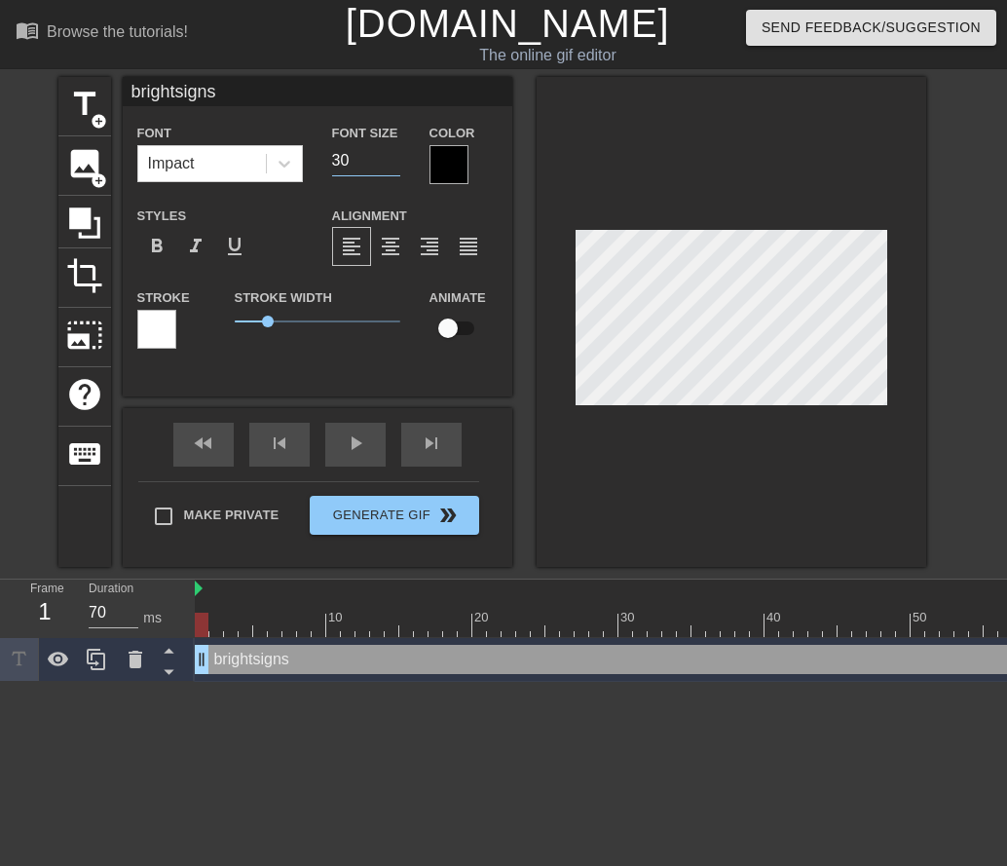
drag, startPoint x: 356, startPoint y: 160, endPoint x: 51, endPoint y: 158, distance: 304.9
click at [51, 158] on div "title add_circle image add_circle crop photo_size_select_large help keyboard br…" at bounding box center [503, 322] width 1007 height 490
type input "20"
click at [262, 102] on input "brightsigns" at bounding box center [318, 91] width 390 height 29
type input "brightsigns-->"
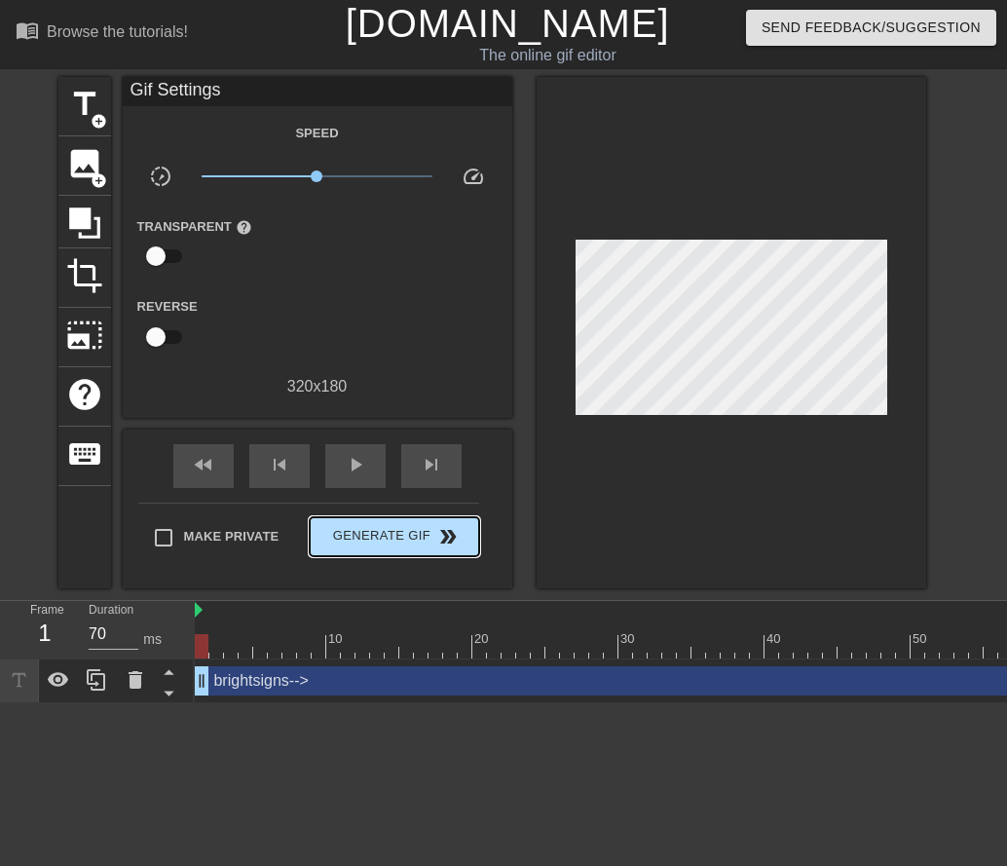
click at [375, 503] on div "Make Private Generate Gif double_arrow" at bounding box center [308, 541] width 341 height 77
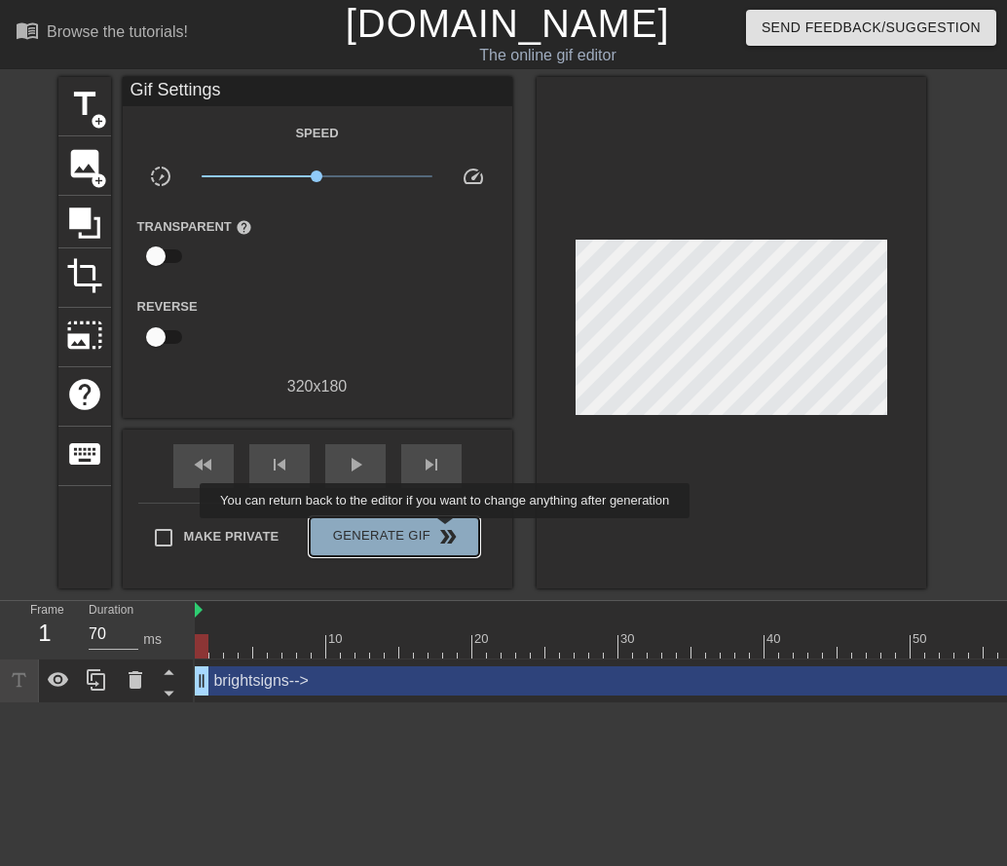
click at [447, 532] on span "double_arrow" at bounding box center [447, 536] width 23 height 23
